Goal: Task Accomplishment & Management: Manage account settings

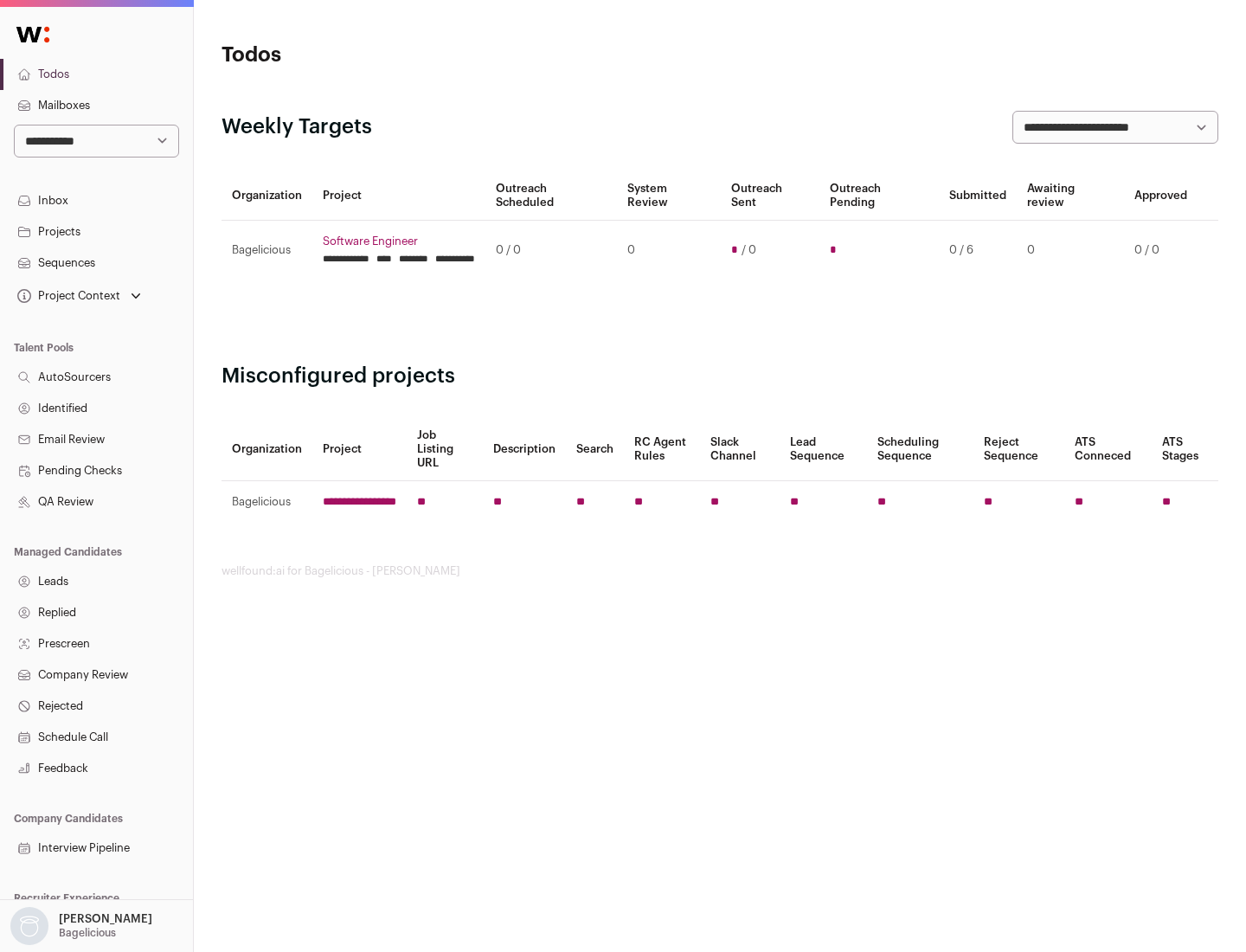
click at [96, 231] on link "Projects" at bounding box center [96, 232] width 193 height 31
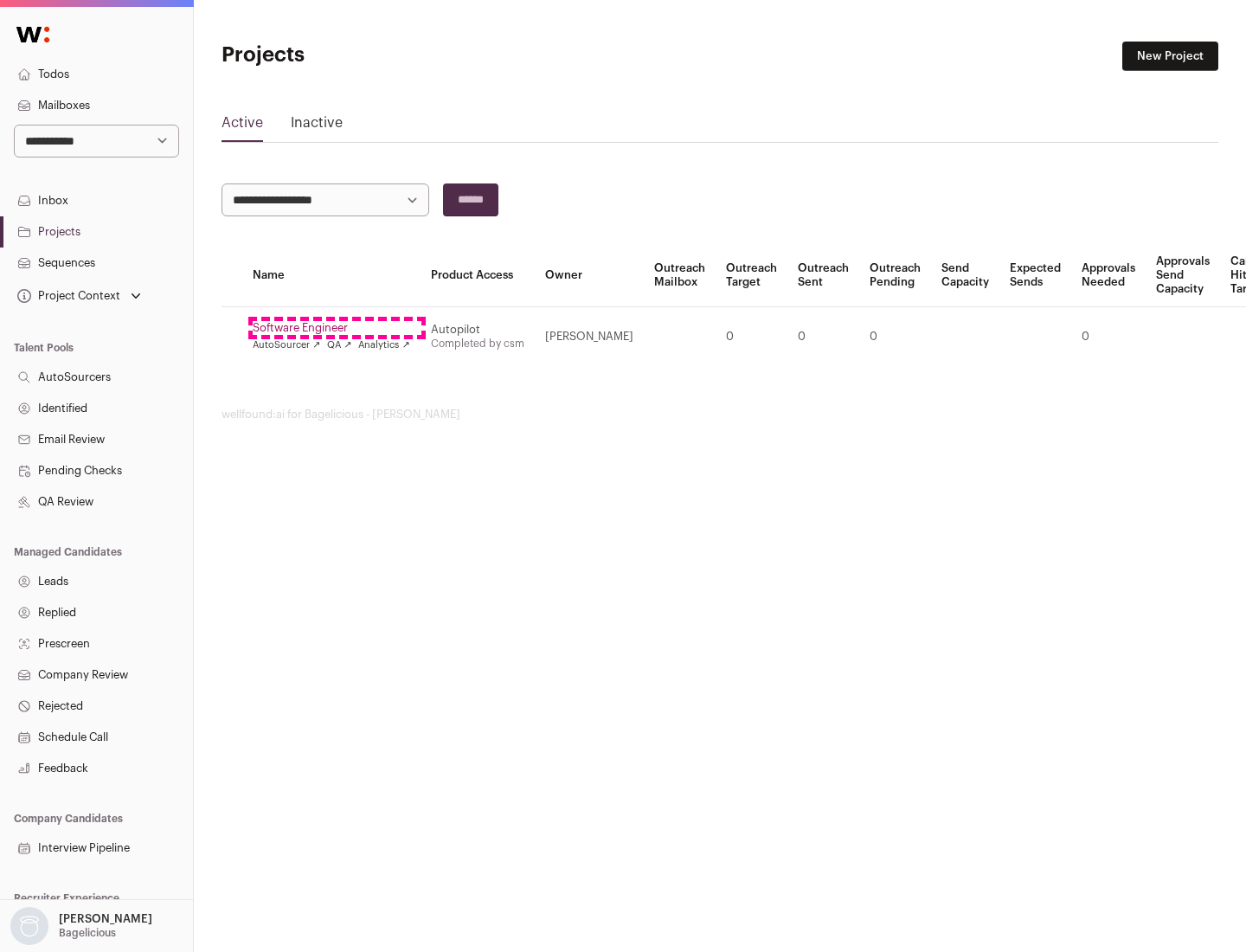
click at [336, 328] on link "Software Engineer" at bounding box center [332, 328] width 157 height 14
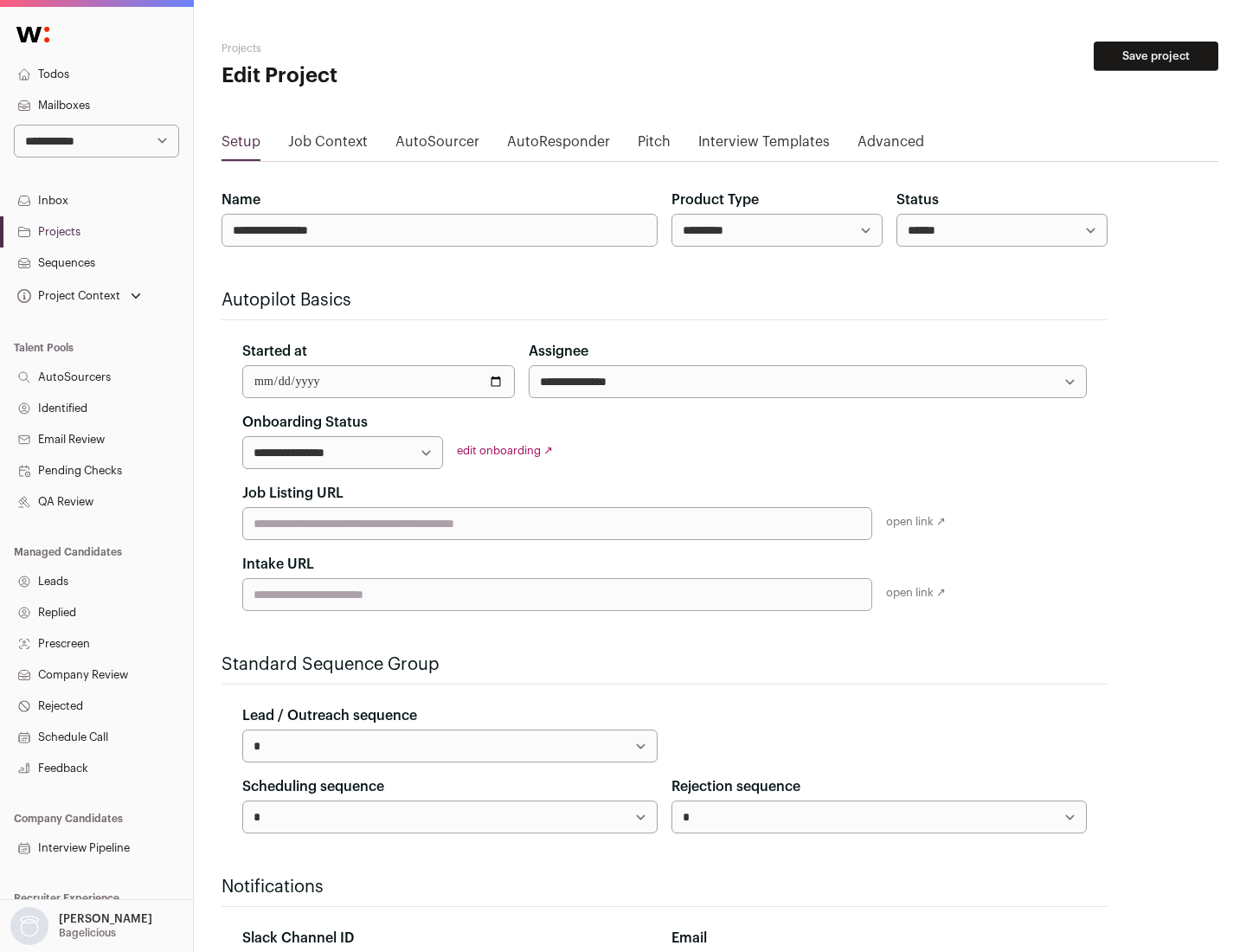
click at [1156, 56] on button "Save project" at bounding box center [1156, 56] width 125 height 29
